Goal: Task Accomplishment & Management: Manage account settings

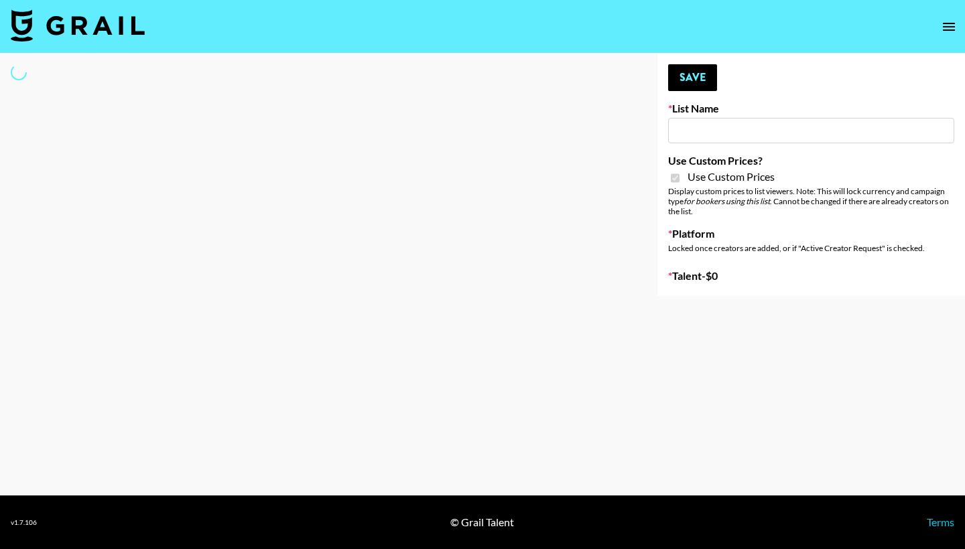
type input "Halovida ([DATE])"
checkbox input "true"
select select "Brand"
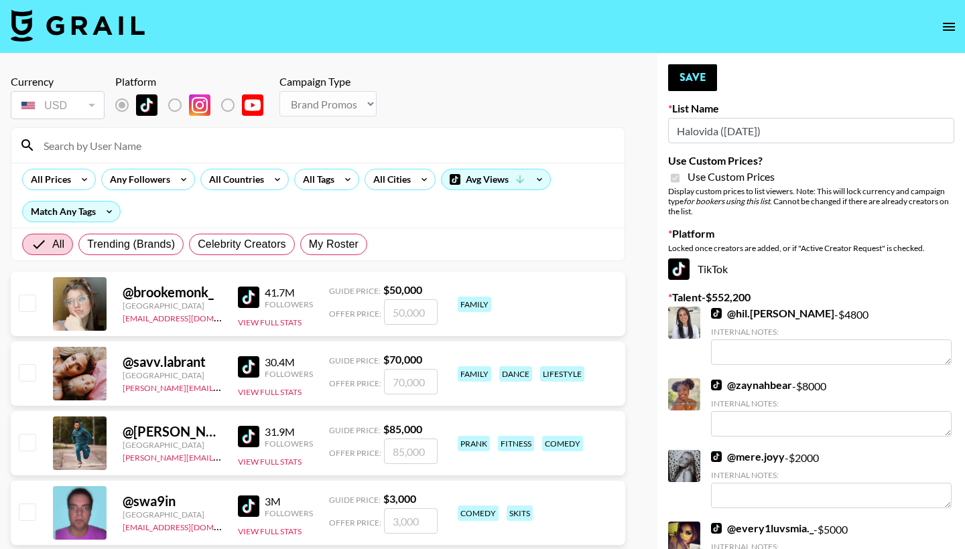
click at [392, 152] on input at bounding box center [326, 145] width 581 height 21
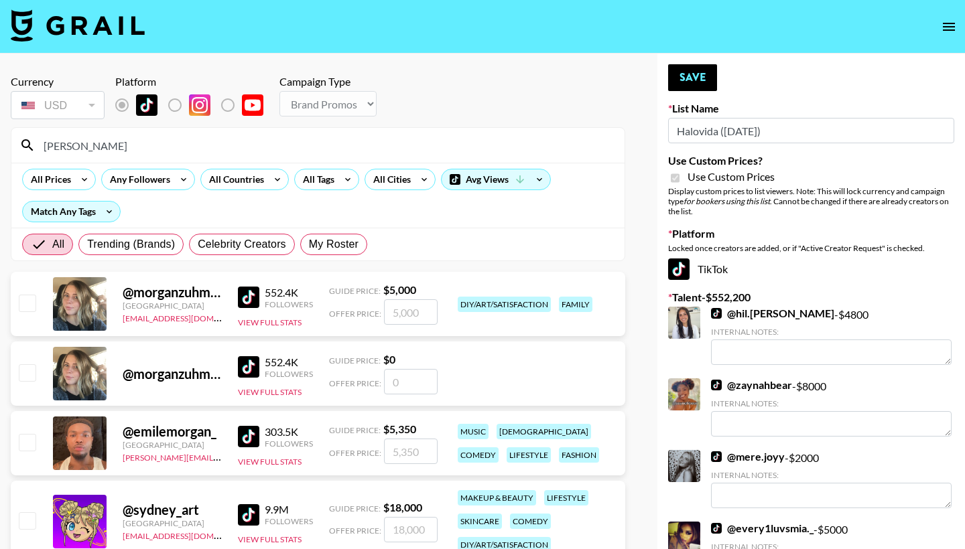
click at [25, 313] on div at bounding box center [26, 304] width 21 height 23
click at [121, 141] on input "[PERSON_NAME]" at bounding box center [326, 145] width 581 height 21
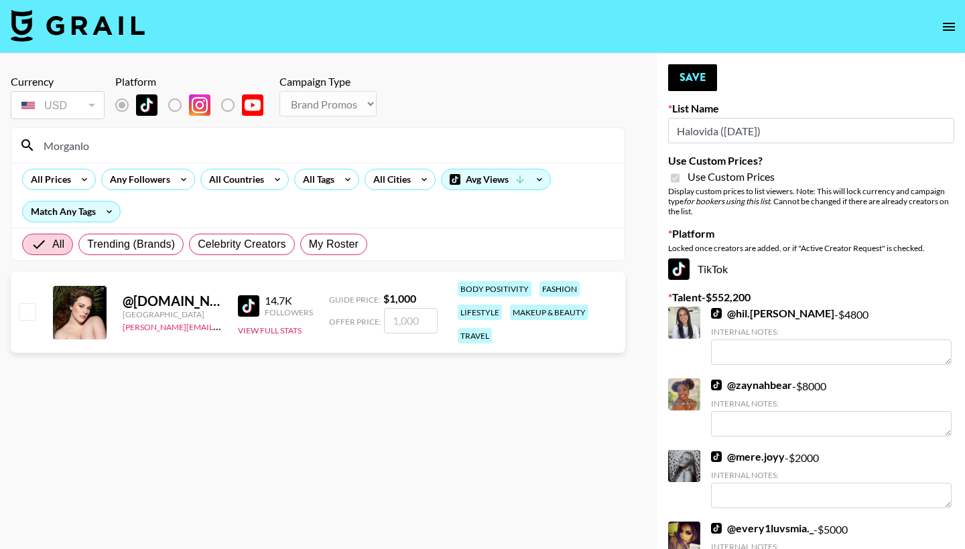
type input "Morganlo"
click at [29, 313] on input "checkbox" at bounding box center [27, 311] width 16 height 16
checkbox input "true"
type input "1000"
click at [698, 70] on button "Save" at bounding box center [692, 77] width 49 height 27
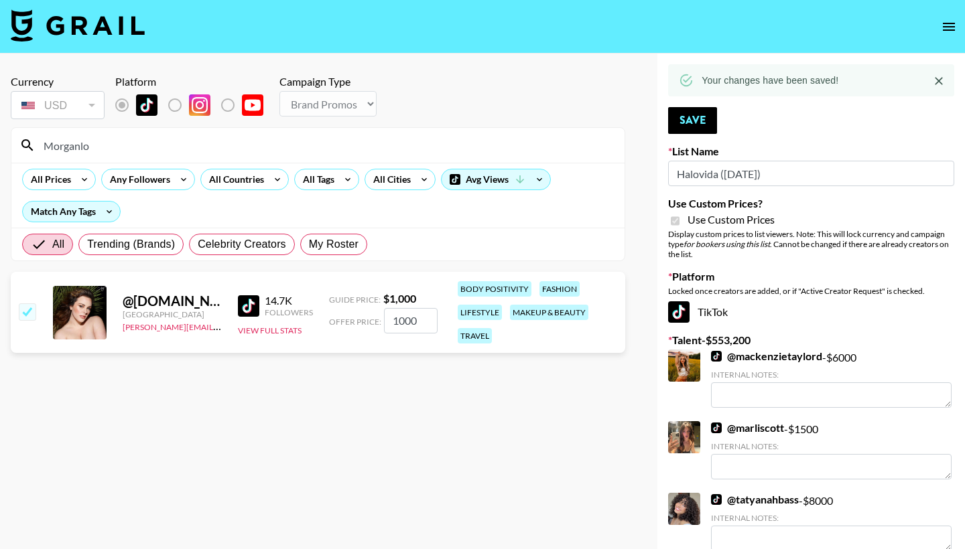
drag, startPoint x: 106, startPoint y: 153, endPoint x: 45, endPoint y: 140, distance: 62.4
click at [45, 140] on input "Morganlo" at bounding box center [326, 145] width 581 height 21
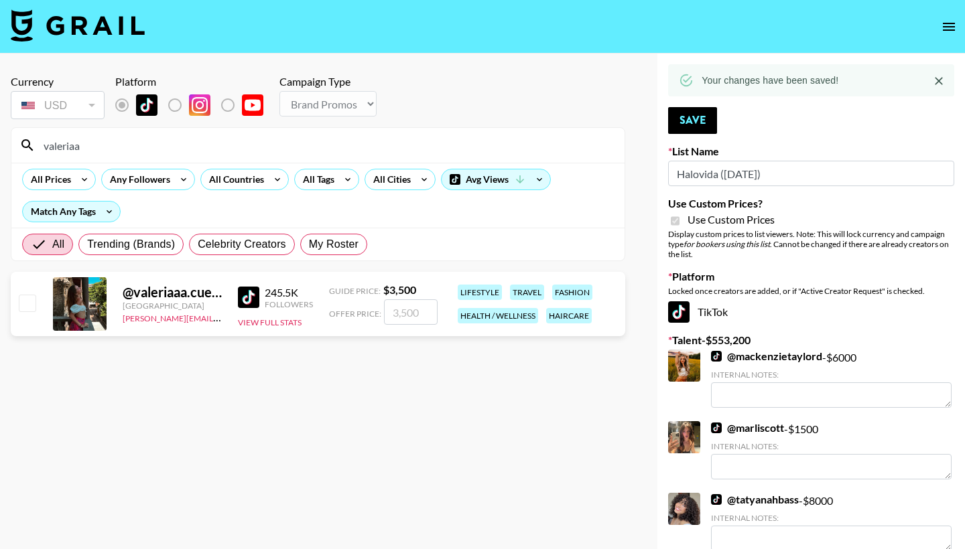
type input "[PERSON_NAME]"
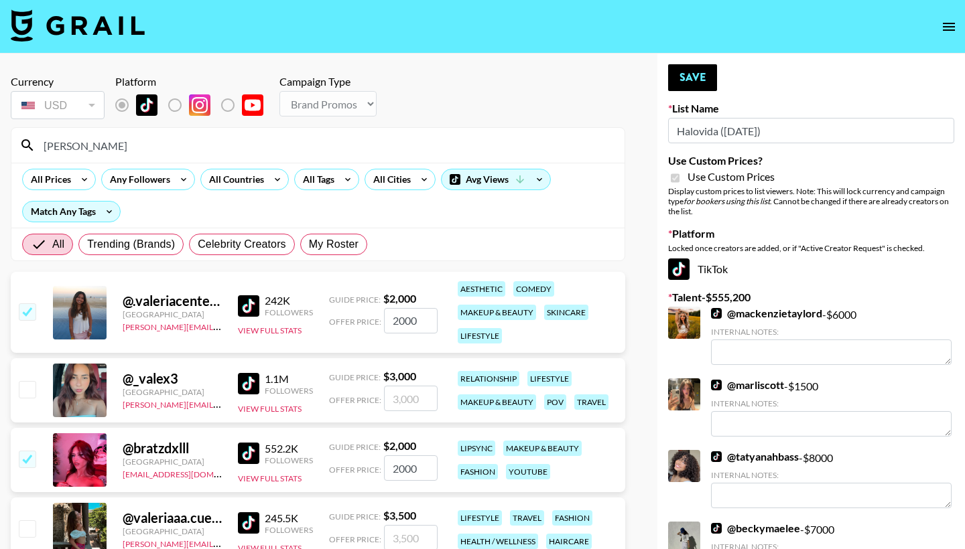
click at [26, 310] on input "checkbox" at bounding box center [27, 311] width 16 height 16
checkbox input "false"
click at [92, 154] on input "[PERSON_NAME]" at bounding box center [326, 145] width 581 height 21
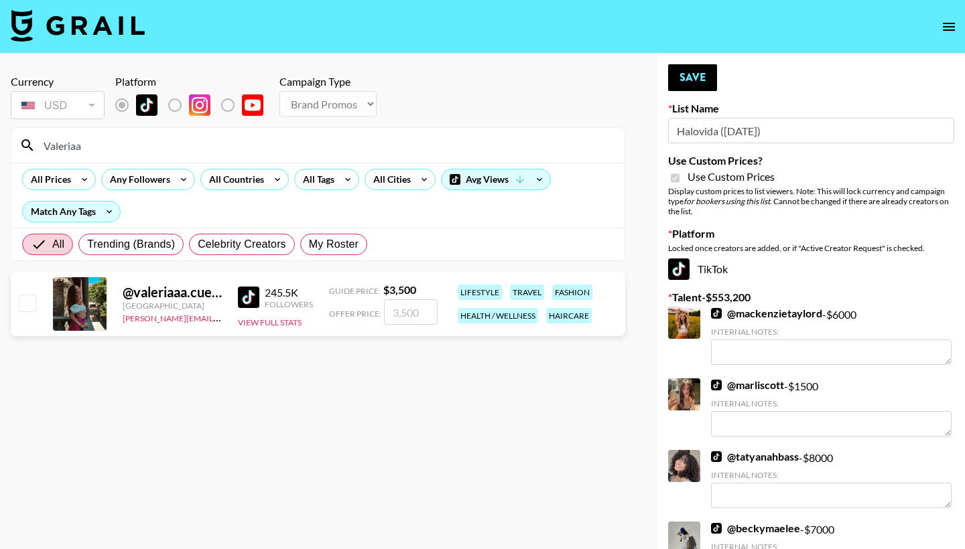
type input "Valeriaa"
click at [25, 300] on input "checkbox" at bounding box center [27, 303] width 16 height 16
checkbox input "true"
click at [403, 307] on input "3500" at bounding box center [411, 311] width 54 height 25
click at [745, 308] on link "@ mackenzietaylord" at bounding box center [766, 313] width 111 height 13
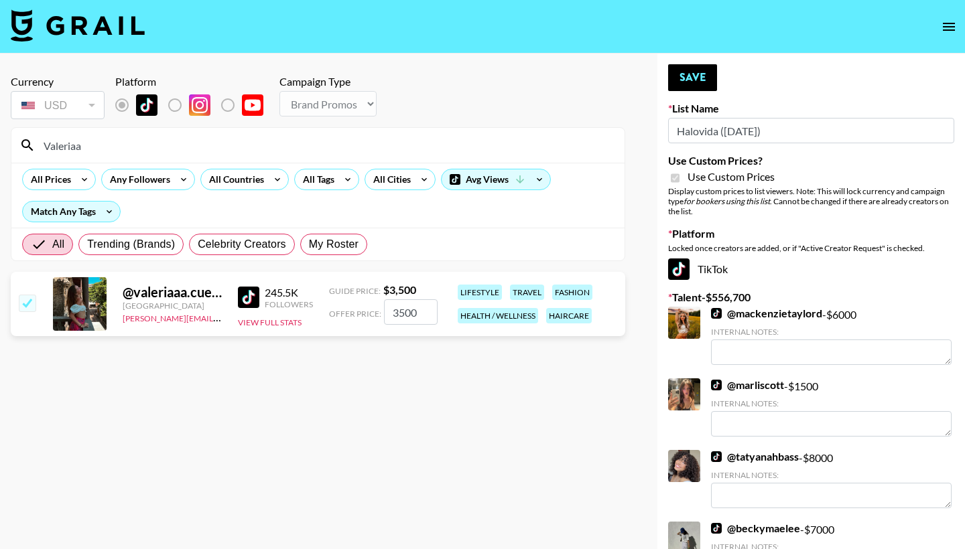
click at [754, 385] on link "@ marliscott" at bounding box center [747, 384] width 73 height 13
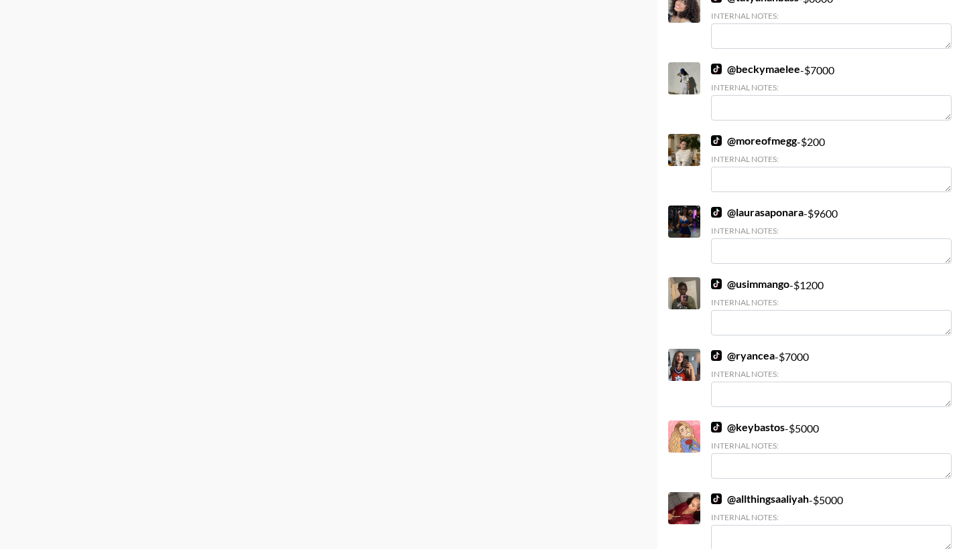
scroll to position [457, 0]
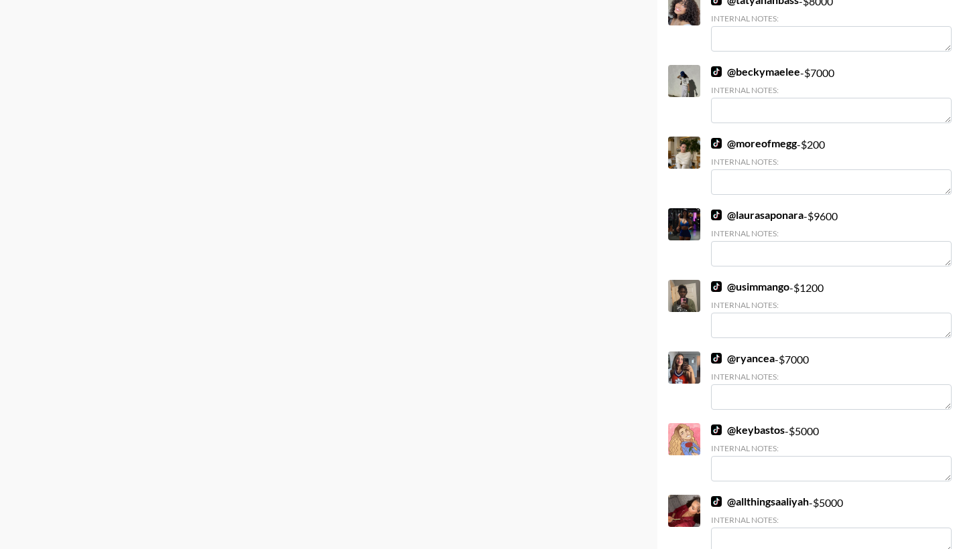
click at [779, 210] on link "@ laurasaponara" at bounding box center [757, 214] width 92 height 13
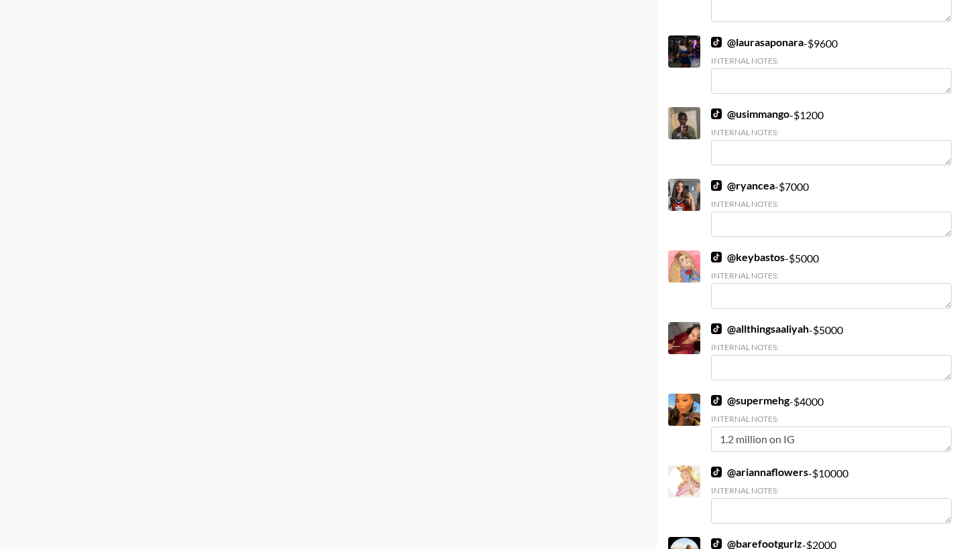
scroll to position [633, 0]
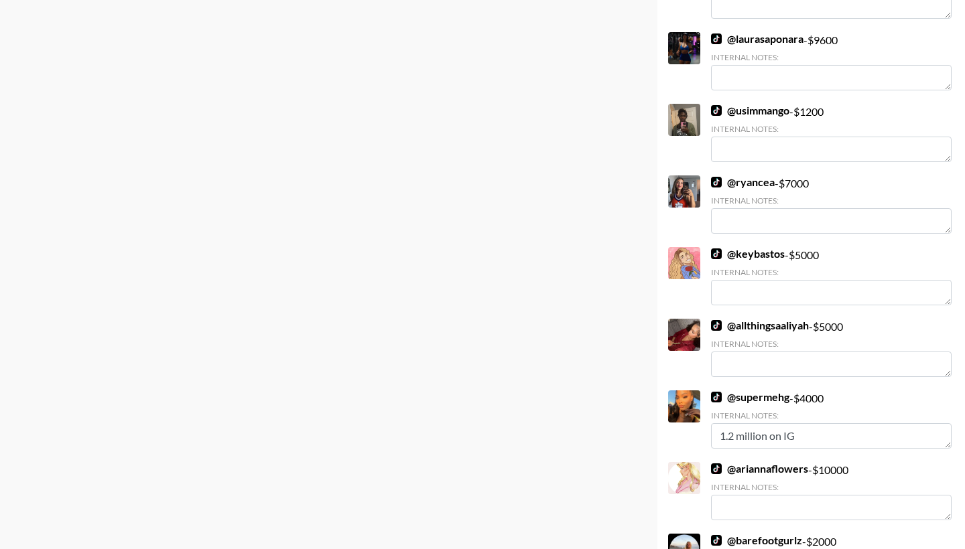
click at [759, 258] on link "@ keybastos" at bounding box center [748, 253] width 74 height 13
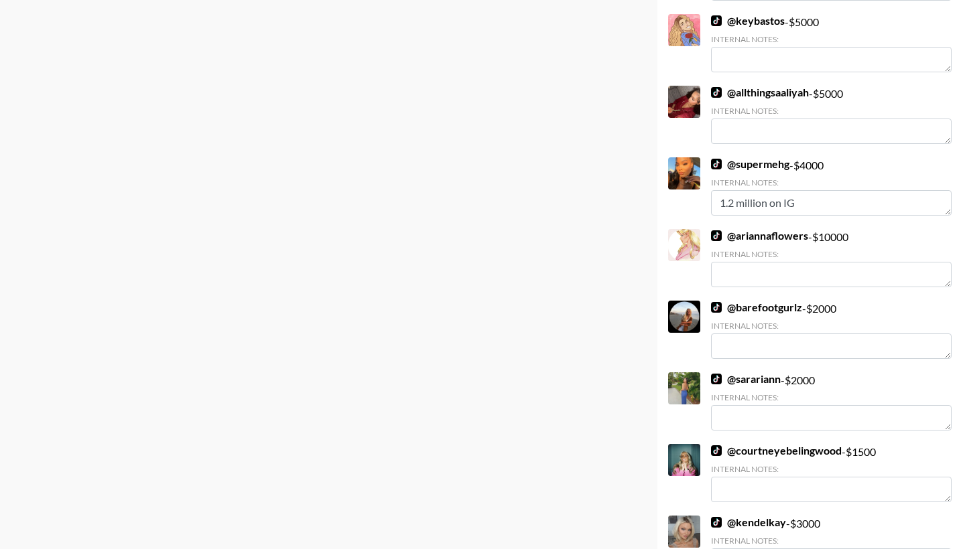
scroll to position [874, 0]
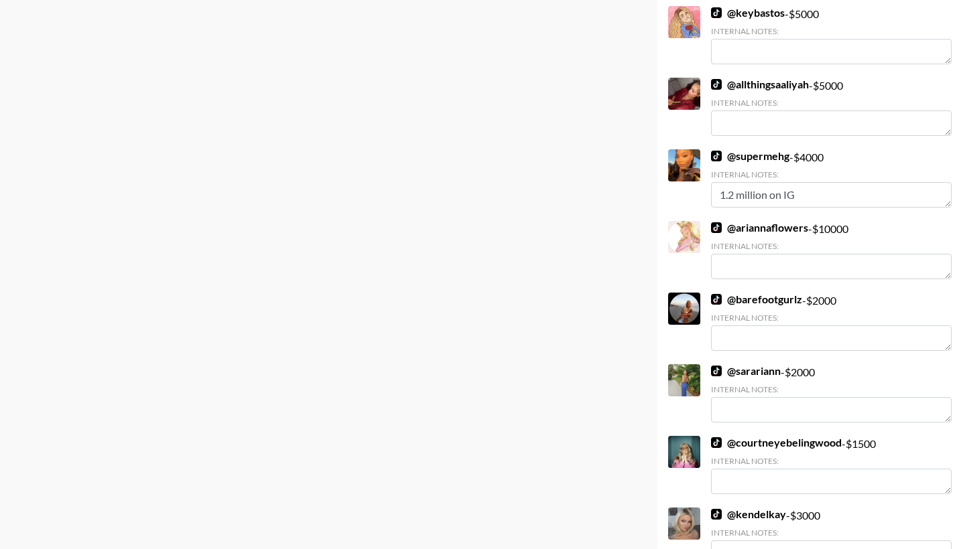
click at [753, 229] on link "@ ariannaflowers" at bounding box center [759, 227] width 97 height 13
click at [754, 294] on link "@ barefootgurlz" at bounding box center [756, 299] width 91 height 13
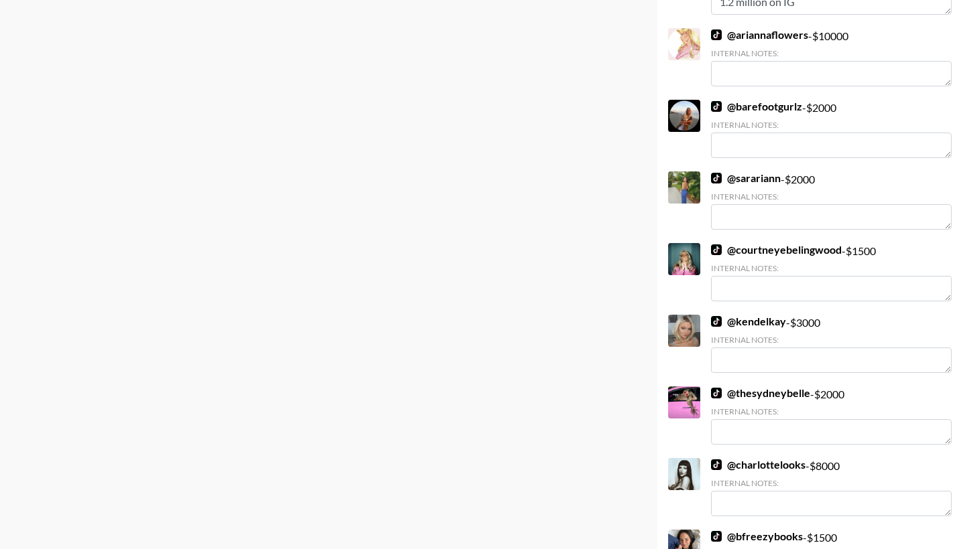
scroll to position [1066, 0]
click at [757, 322] on link "@ kendelkay" at bounding box center [748, 322] width 75 height 13
click at [766, 397] on link "@ thesydneybelle" at bounding box center [760, 393] width 99 height 13
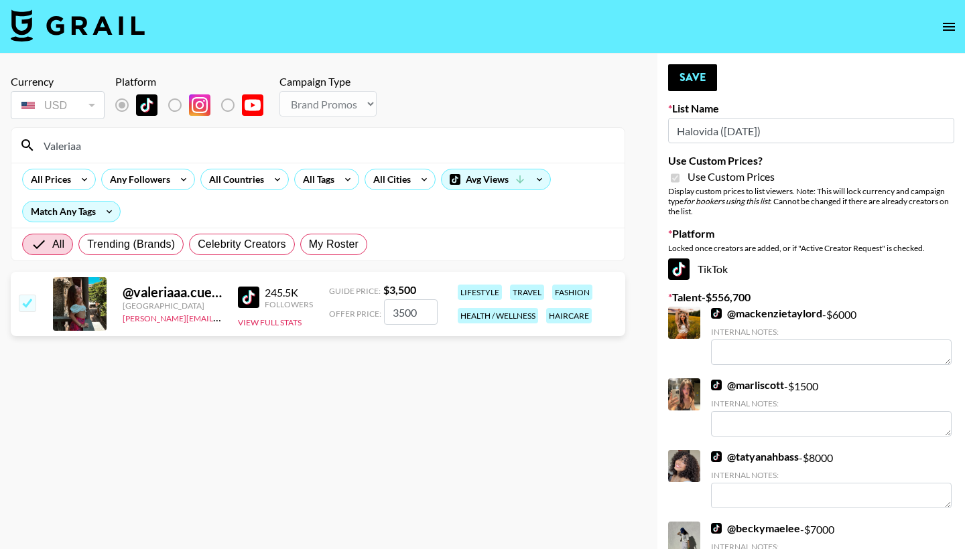
scroll to position [0, 0]
click at [397, 312] on input "3500" at bounding box center [411, 311] width 54 height 25
type input "2500"
click at [697, 70] on button "Save" at bounding box center [692, 77] width 49 height 27
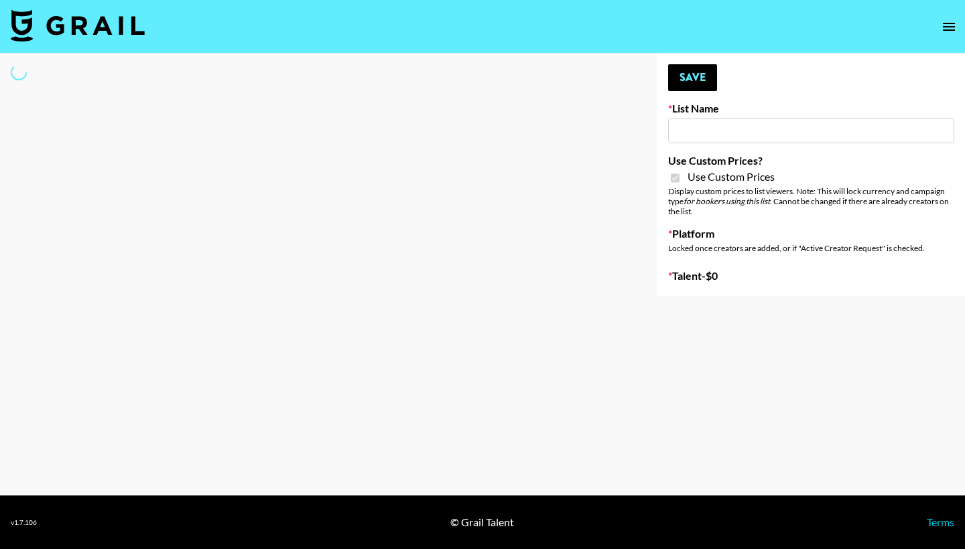
type input "Hily (10th Oct)"
checkbox input "true"
select select "Brand"
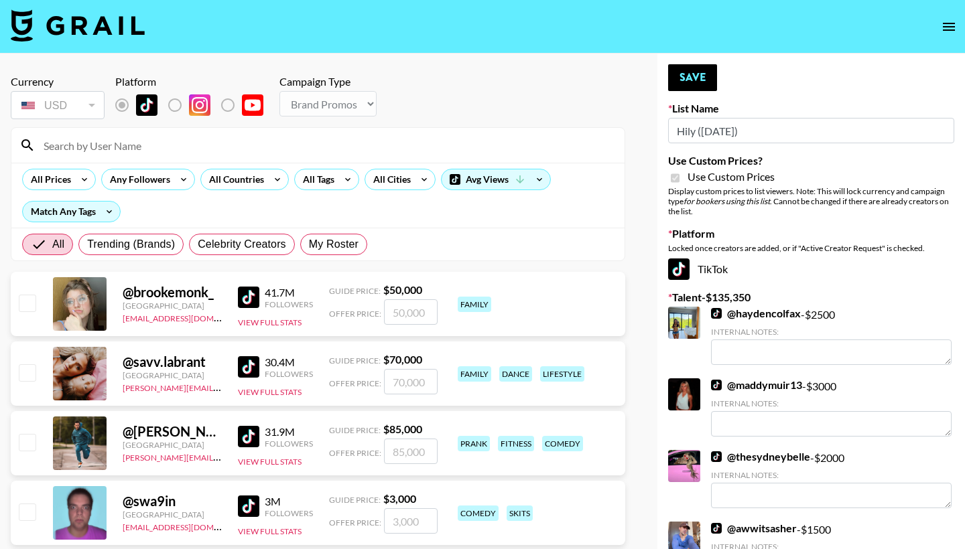
click at [318, 147] on input at bounding box center [326, 145] width 581 height 21
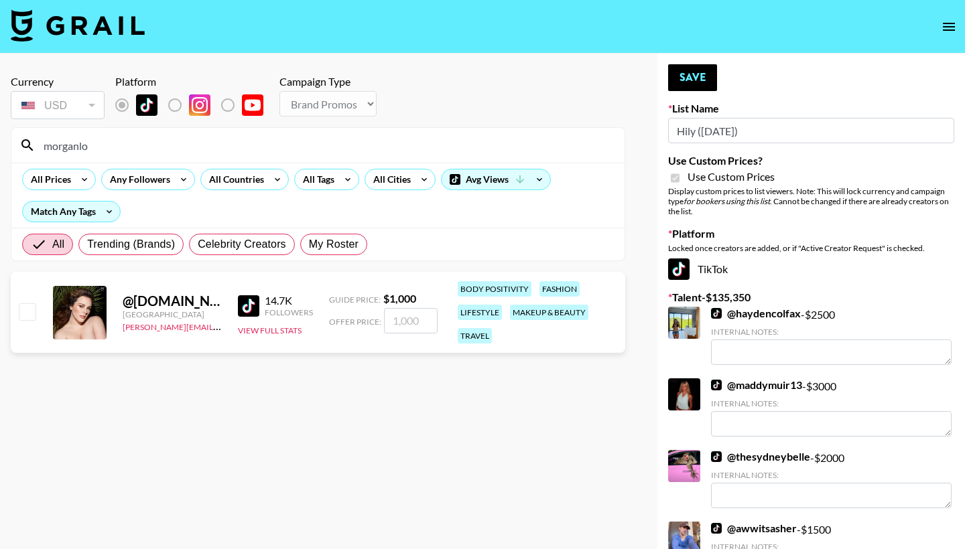
type input "morganlo"
click at [25, 309] on input "checkbox" at bounding box center [27, 311] width 16 height 16
checkbox input "true"
type input "1000"
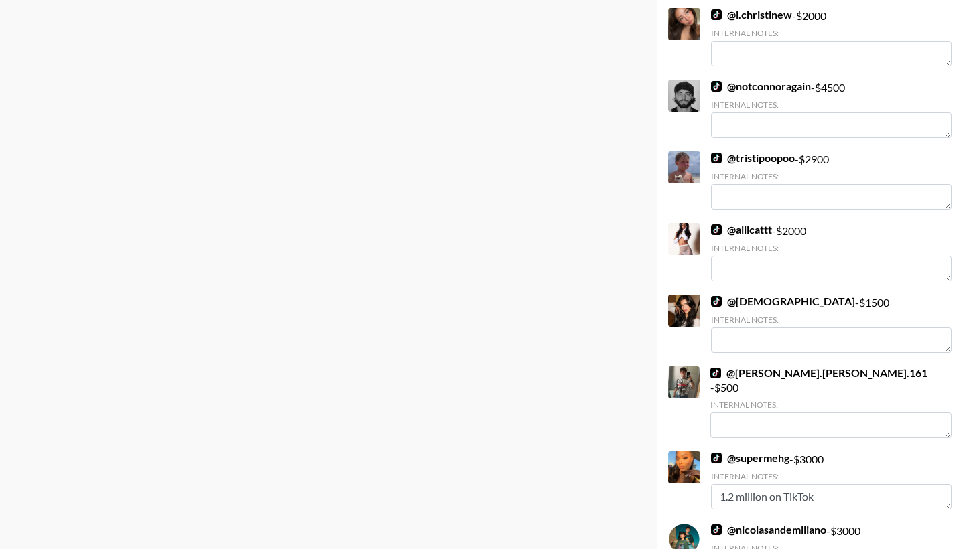
scroll to position [950, 0]
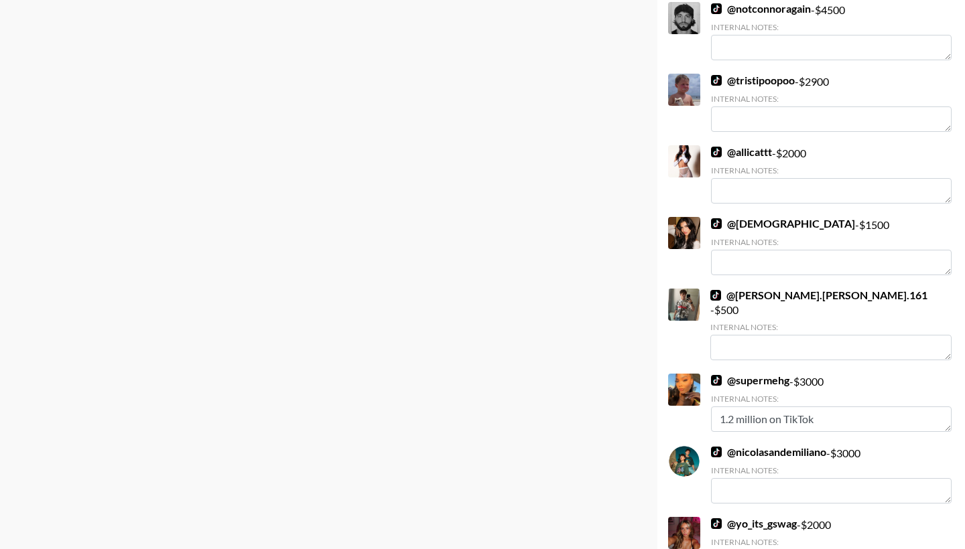
click at [781, 220] on link "@ manihamalikkk" at bounding box center [783, 223] width 144 height 13
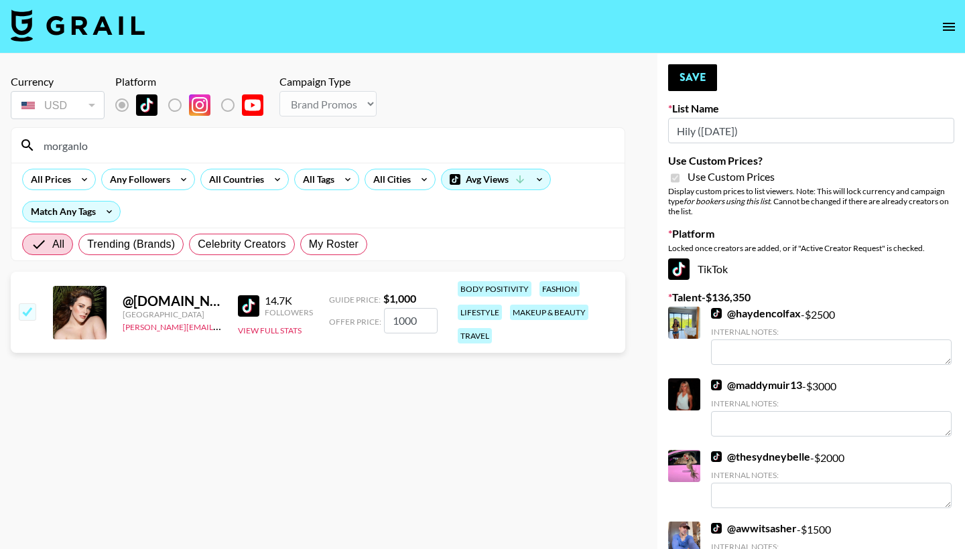
scroll to position [0, 0]
click at [683, 75] on button "Save" at bounding box center [692, 77] width 49 height 27
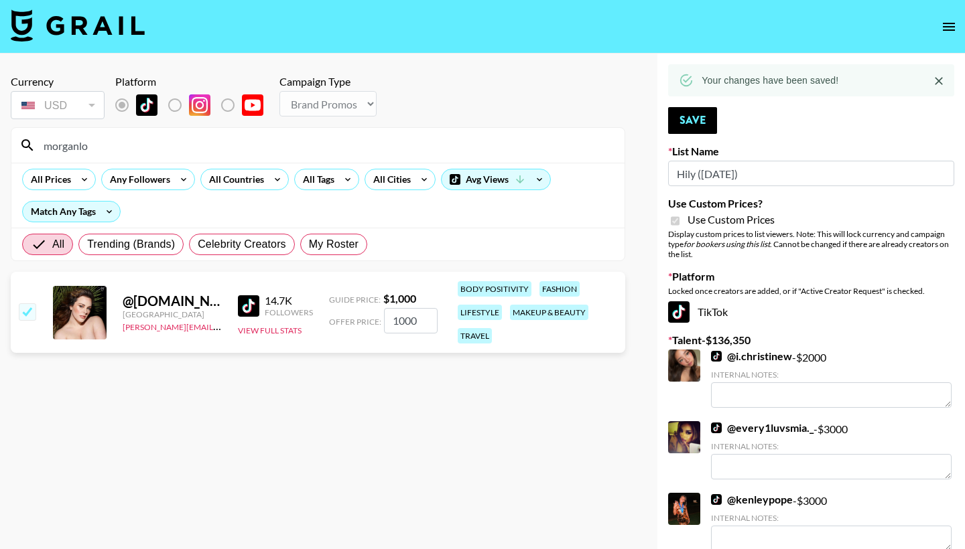
drag, startPoint x: 105, startPoint y: 145, endPoint x: 34, endPoint y: 140, distance: 71.2
click at [34, 140] on div "morganlo" at bounding box center [317, 145] width 613 height 35
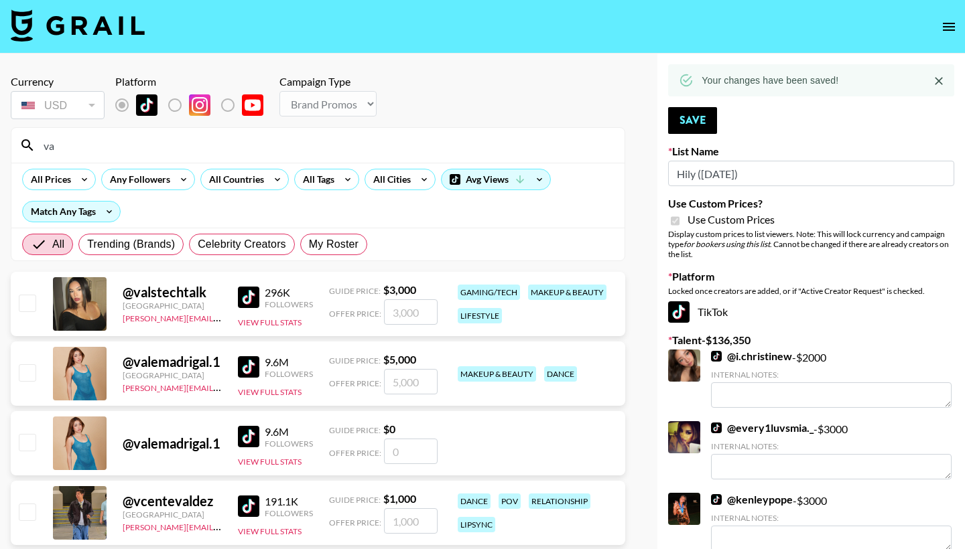
type input "v"
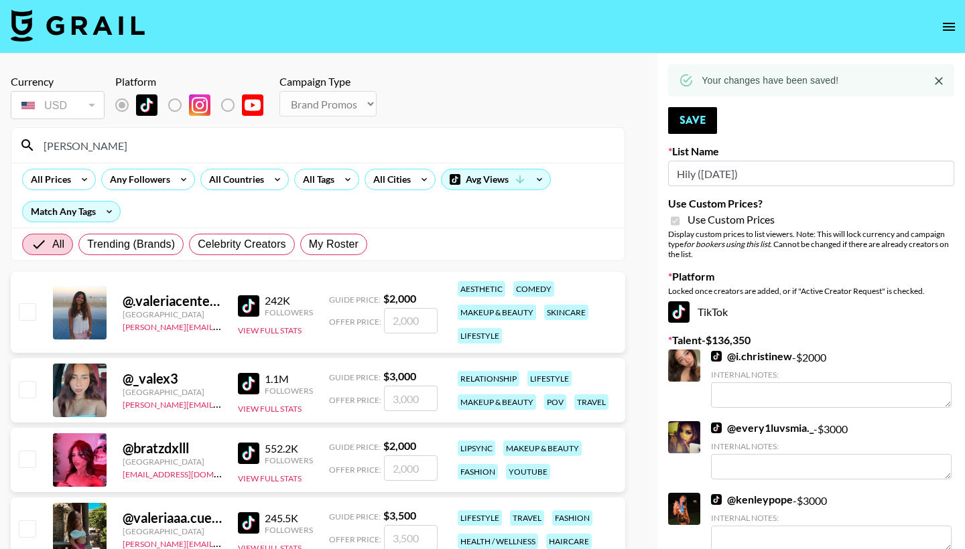
click at [100, 153] on input "[PERSON_NAME]" at bounding box center [326, 145] width 581 height 21
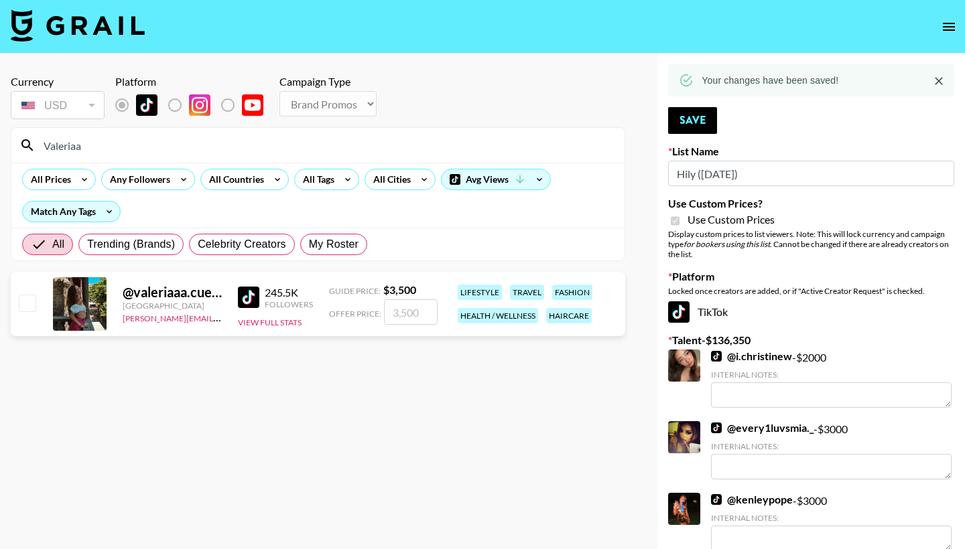
type input "Valeriaa"
click at [26, 303] on input "checkbox" at bounding box center [27, 303] width 16 height 16
checkbox input "true"
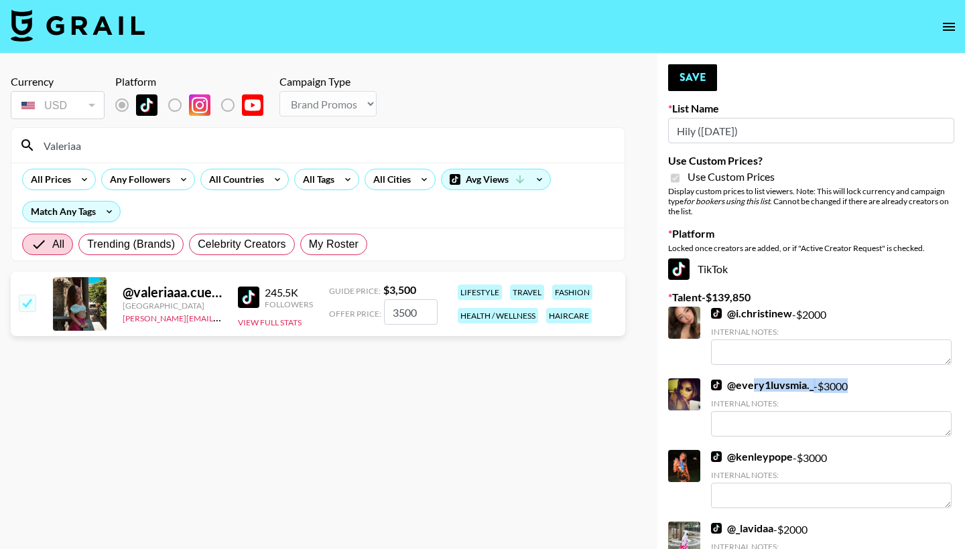
click at [752, 392] on div "@ every1luvsmia._ - $ 3000 Internal Notes:" at bounding box center [831, 407] width 240 height 58
click at [750, 382] on link "@ every1luvsmia._" at bounding box center [762, 384] width 102 height 13
click at [395, 318] on input "3500" at bounding box center [411, 311] width 54 height 25
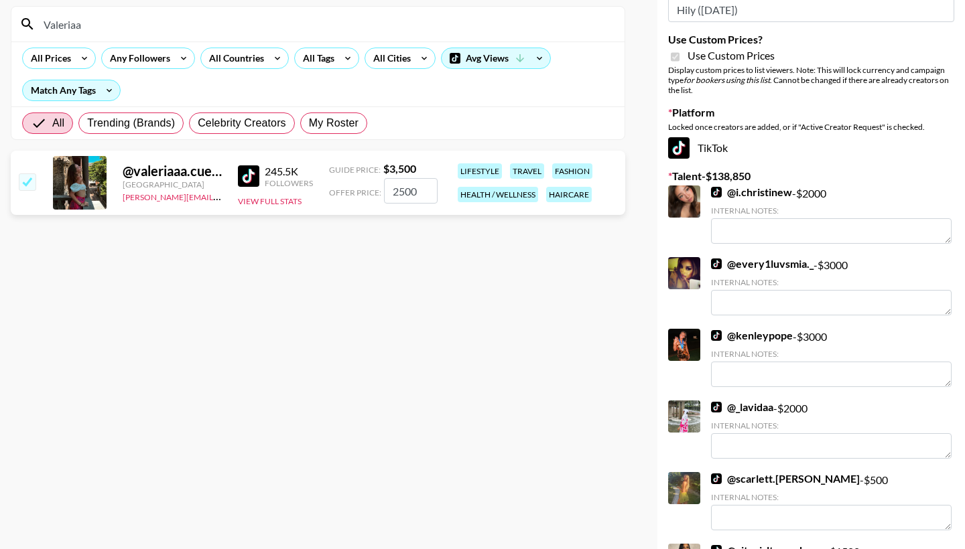
scroll to position [131, 0]
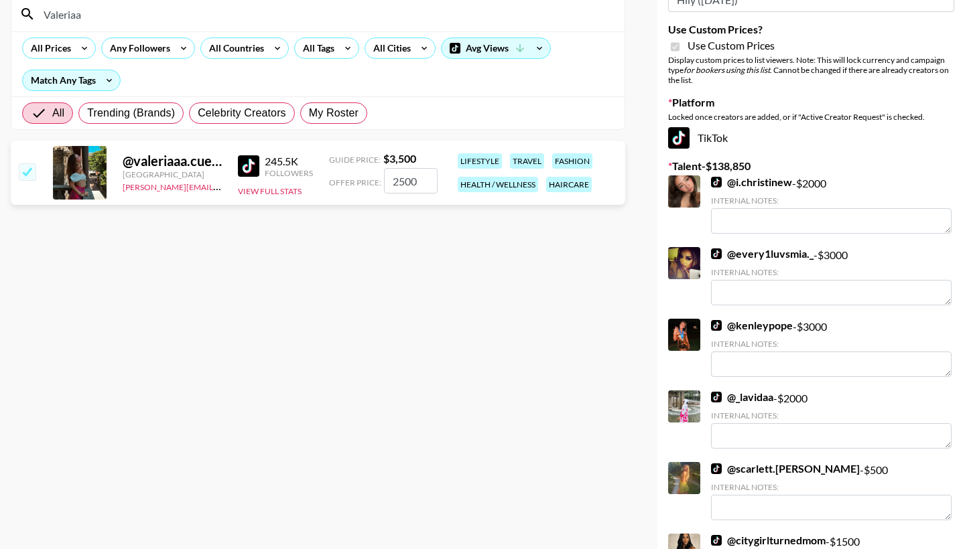
click at [738, 327] on link "@ kenleypope" at bounding box center [752, 325] width 82 height 13
click at [401, 183] on input "2500" at bounding box center [411, 180] width 54 height 25
type input "200"
checkbox input "false"
checkbox input "true"
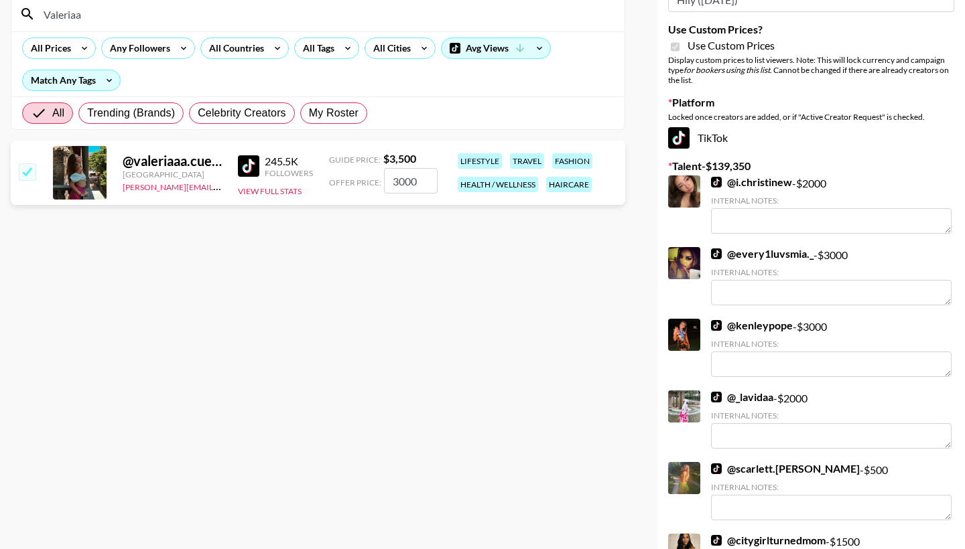
scroll to position [60, 0]
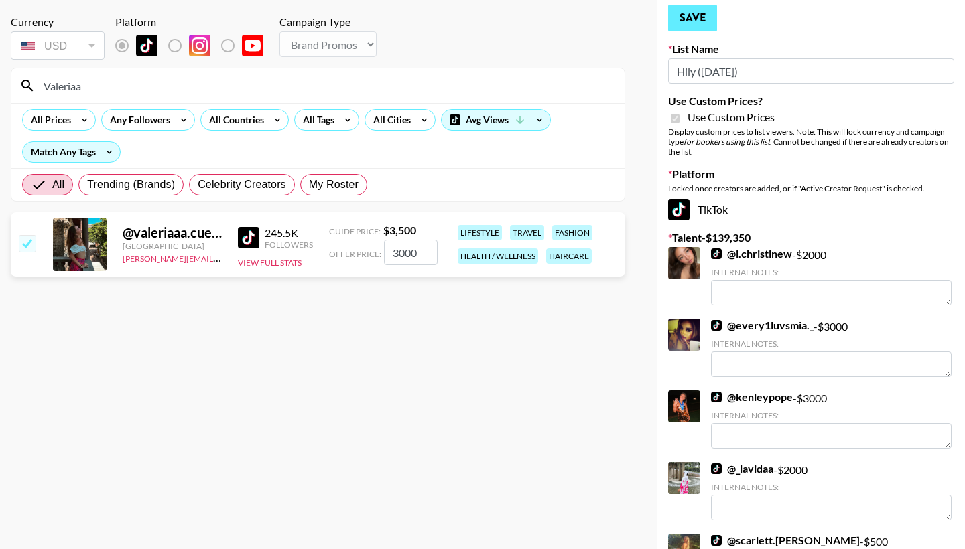
type input "3000"
click at [698, 15] on button "Save" at bounding box center [692, 18] width 49 height 27
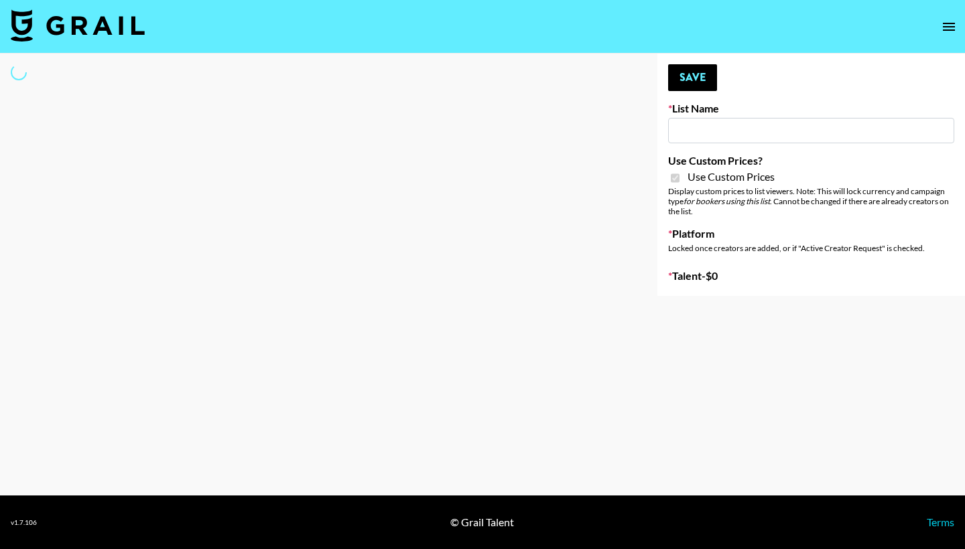
type input "Hily ([DATE])"
checkbox input "true"
select select "Brand"
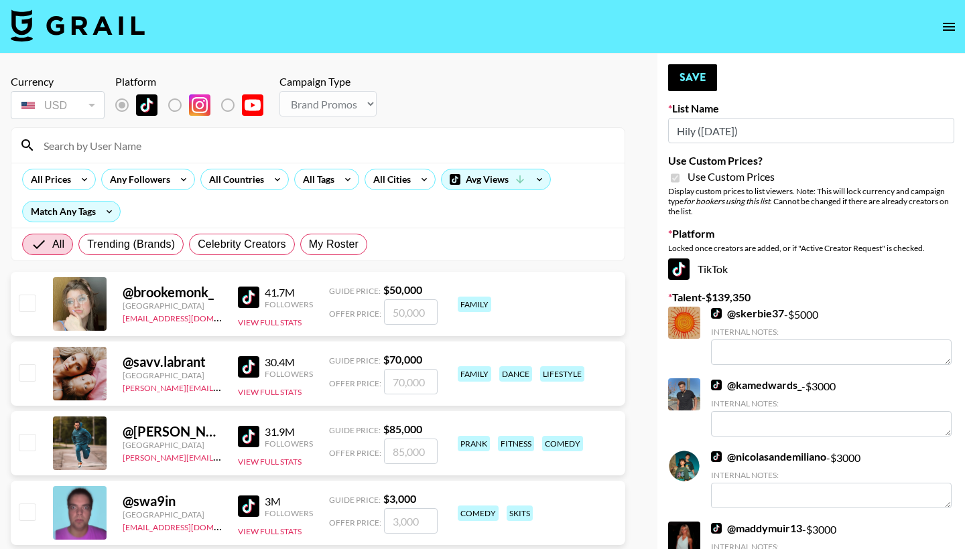
click at [277, 145] on input at bounding box center [326, 145] width 581 height 21
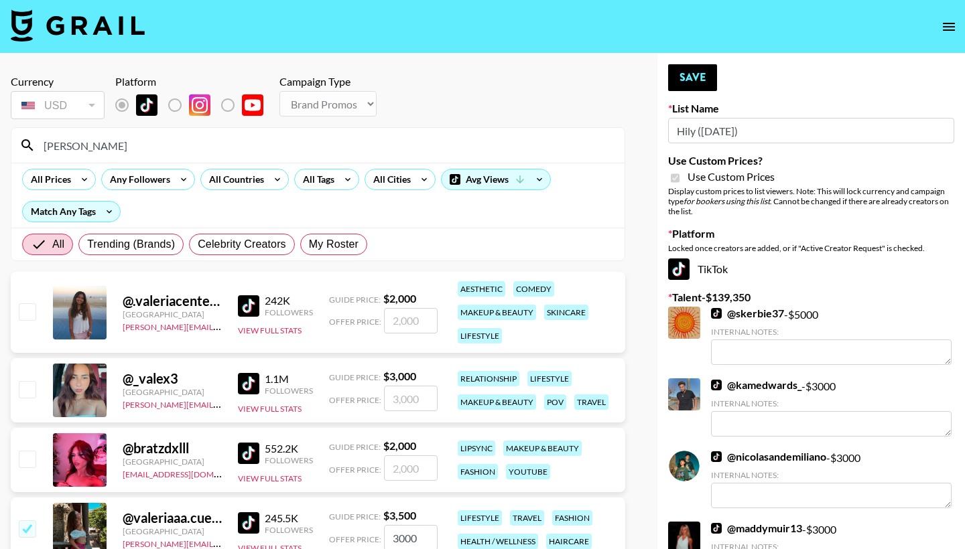
click at [184, 151] on input "[PERSON_NAME]" at bounding box center [326, 145] width 581 height 21
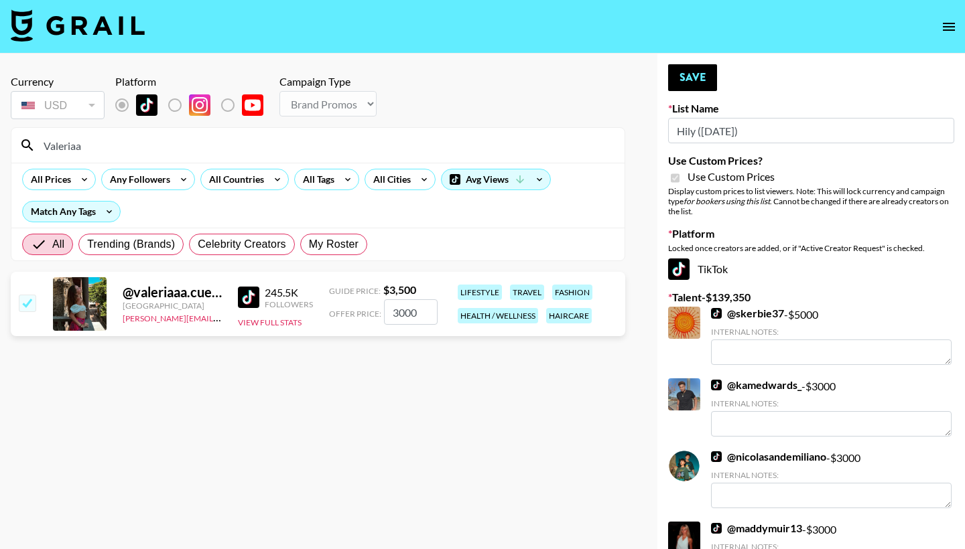
type input "Valeriaa"
click at [401, 317] on input "3000" at bounding box center [411, 311] width 54 height 25
type input "300"
checkbox input "false"
checkbox input "true"
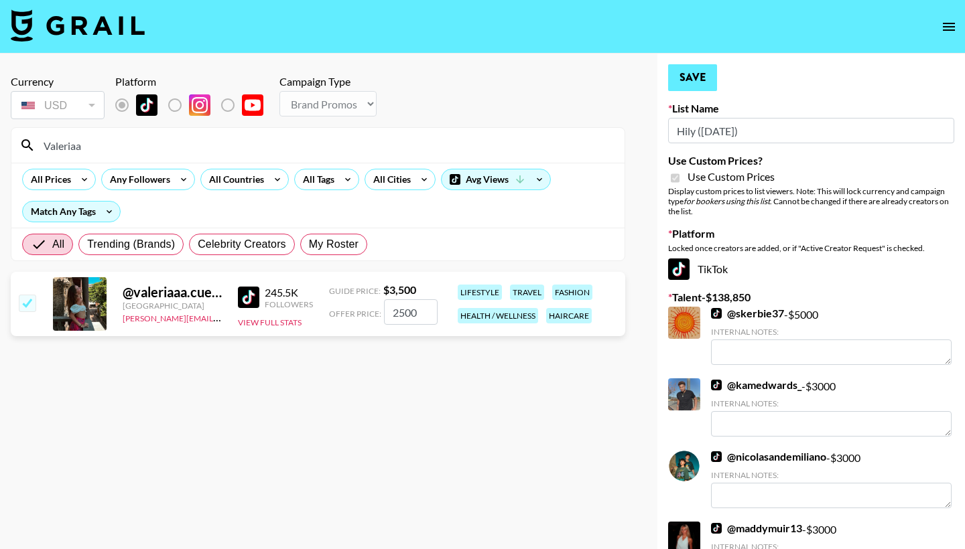
type input "2500"
click at [701, 84] on button "Save" at bounding box center [692, 77] width 49 height 27
